Goal: Navigation & Orientation: Understand site structure

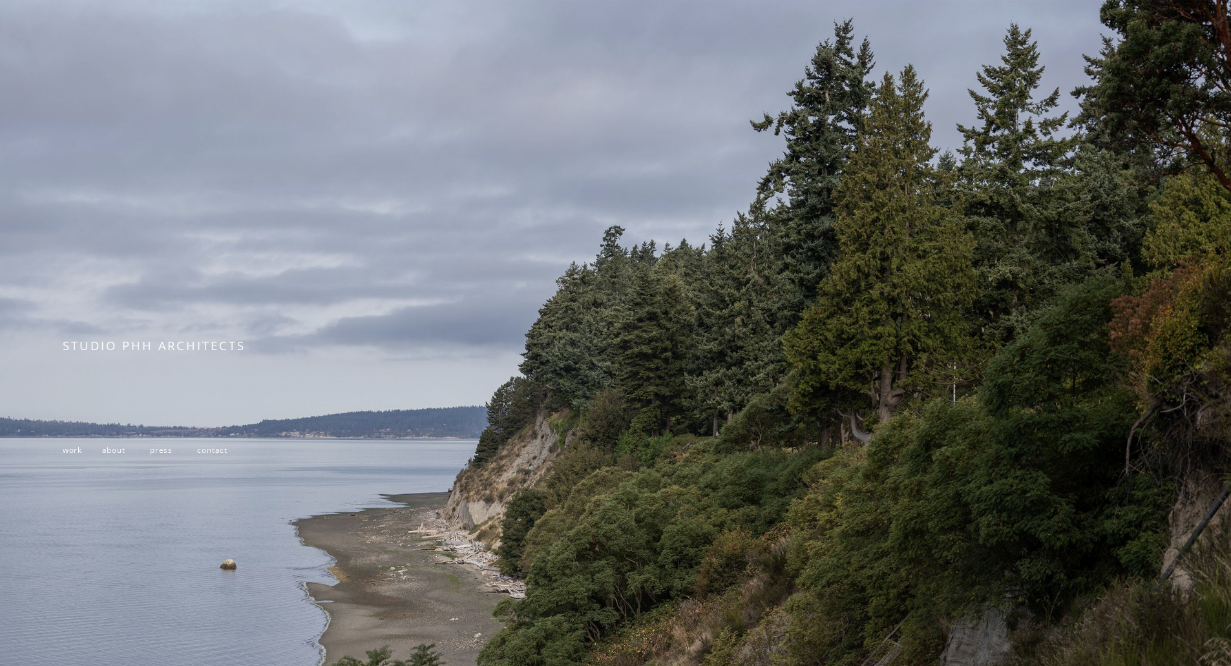
click at [73, 452] on span "work" at bounding box center [72, 449] width 19 height 10
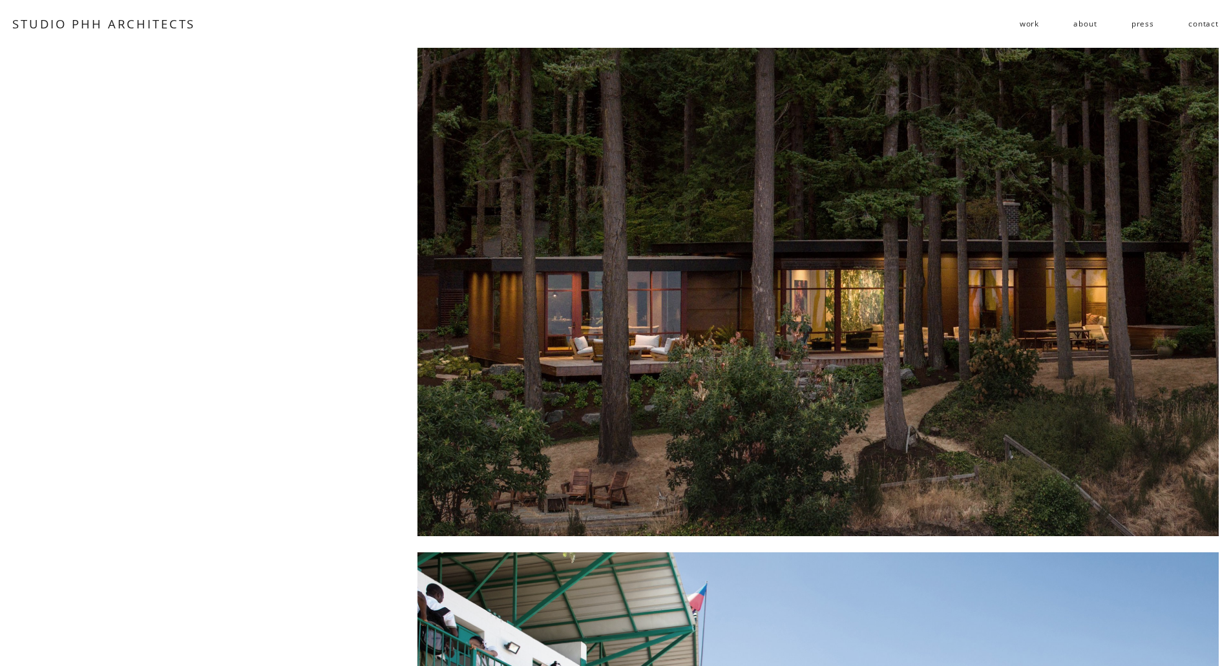
click at [52, 12] on div "Skip to Content STUDIO PHH ARCHITECTS work residential" at bounding box center [615, 24] width 1231 height 48
click at [52, 24] on link "STUDIO PHH ARCHITECTS" at bounding box center [103, 24] width 183 height 16
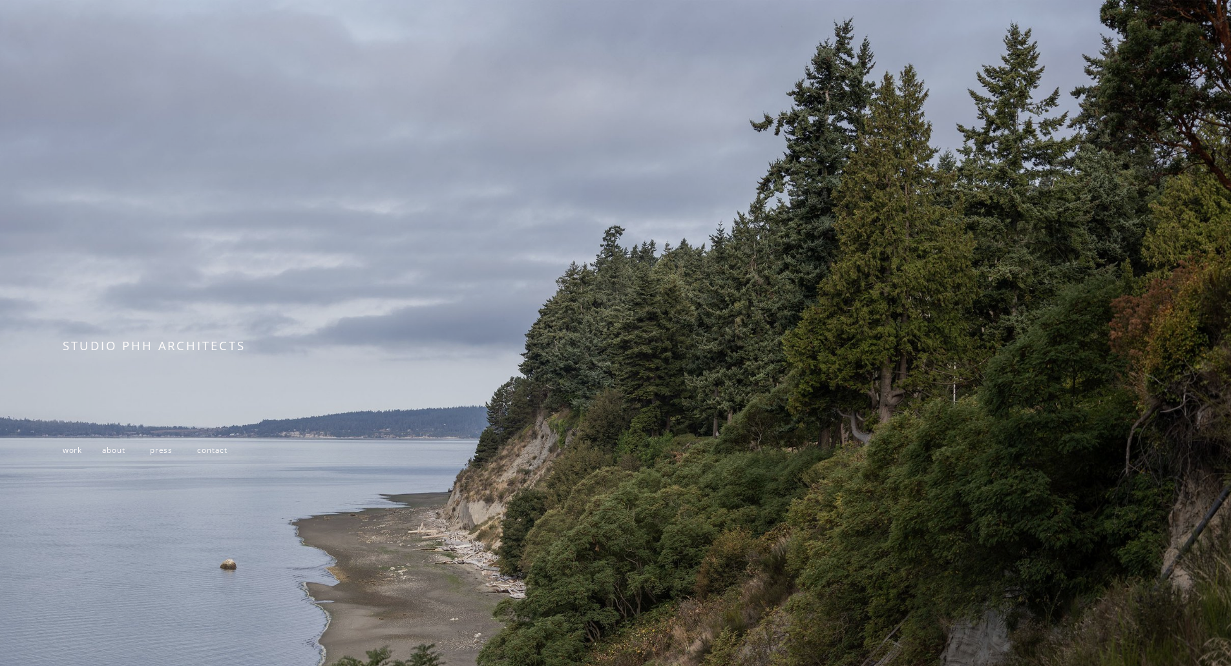
click at [107, 455] on span "about" at bounding box center [113, 449] width 23 height 10
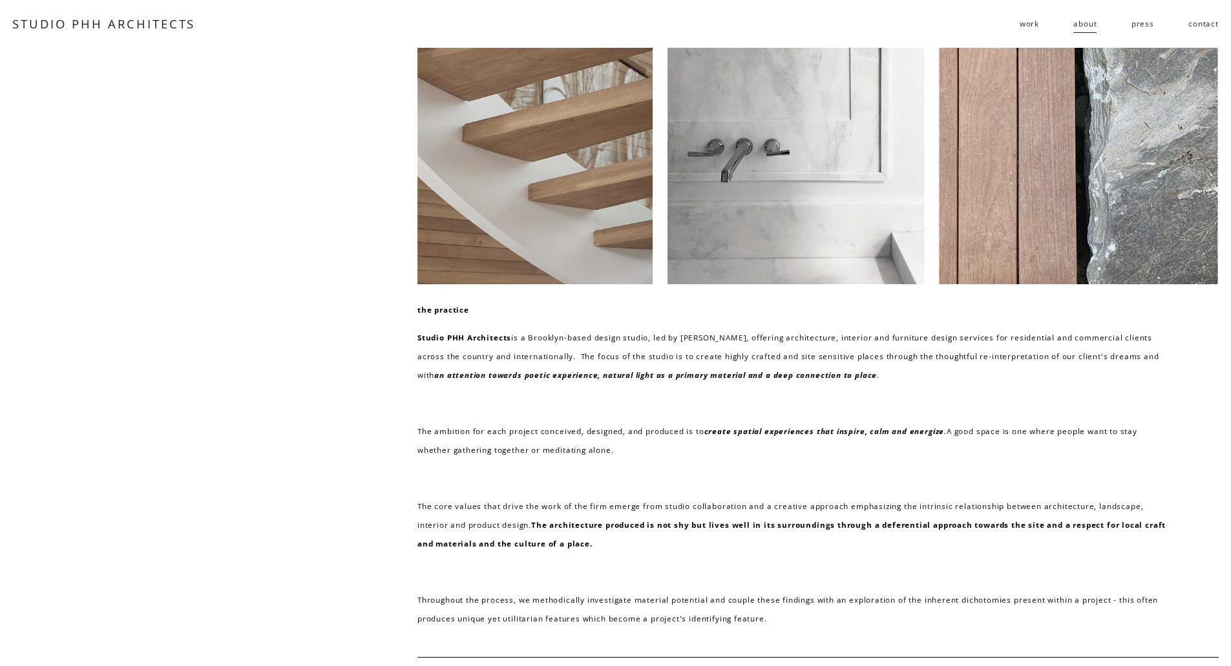
click at [79, 23] on link "STUDIO PHH ARCHITECTS" at bounding box center [103, 24] width 183 height 16
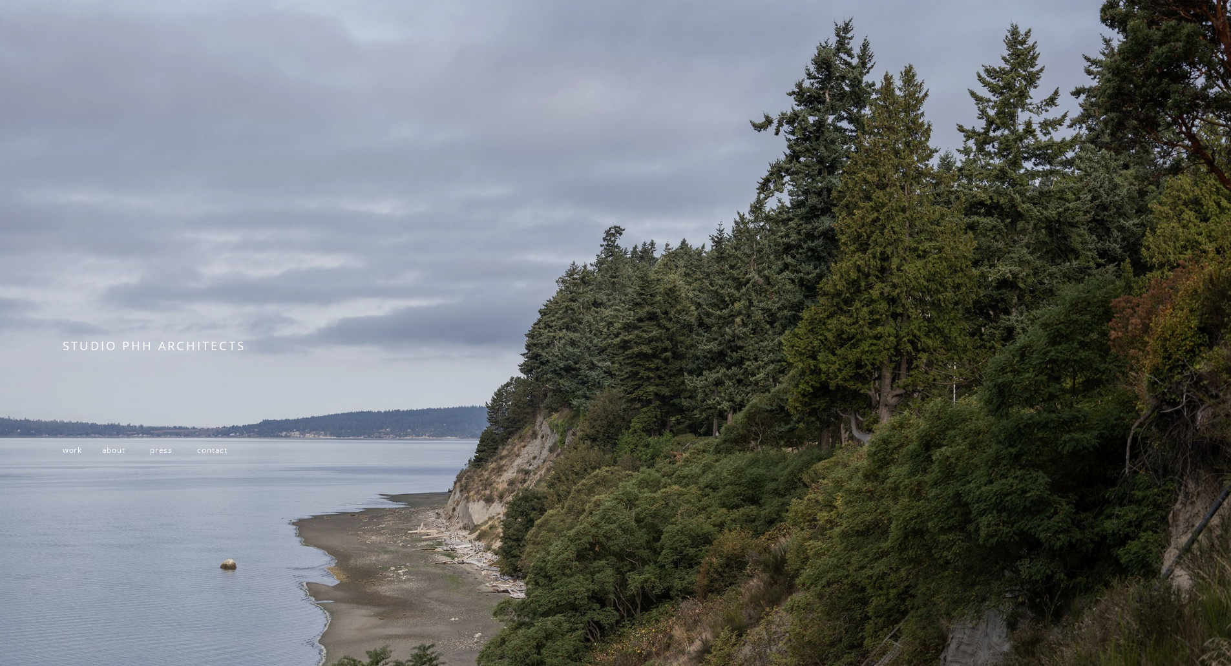
click at [210, 455] on span "contact" at bounding box center [212, 449] width 30 height 10
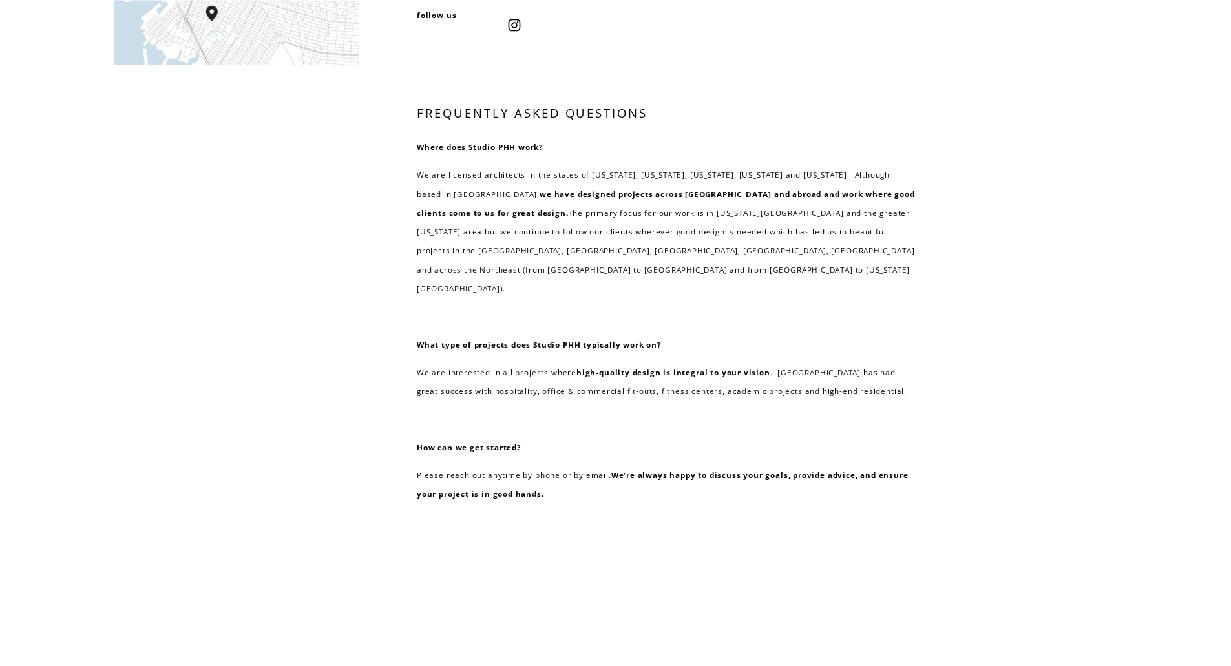
scroll to position [207, 0]
